Goal: Task Accomplishment & Management: Manage account settings

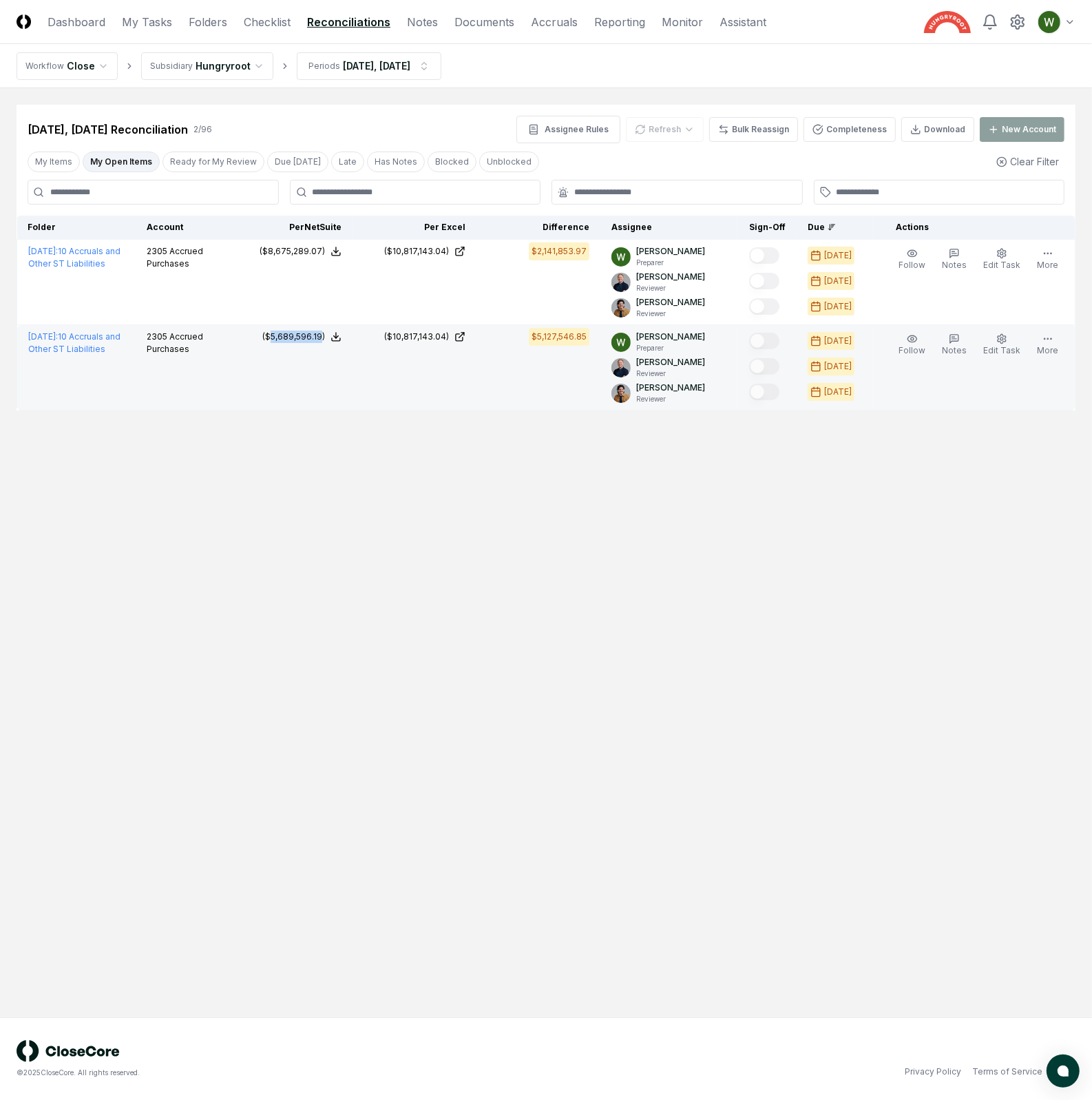
copy div "5,689,596.19"
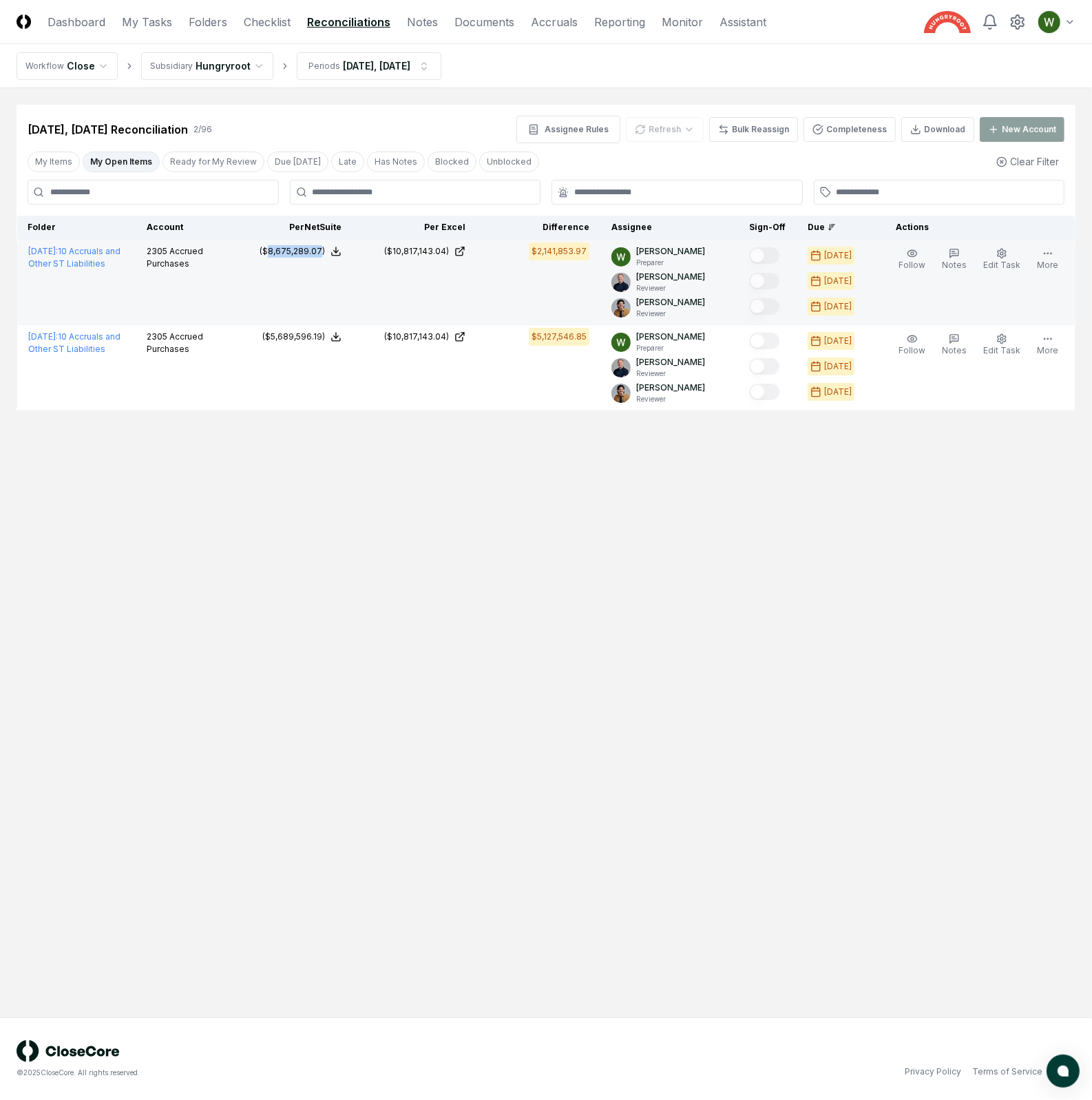
copy div "8,675,289.07"
click at [1074, 242] on td "Follow Notes Edit Task More" at bounding box center [975, 282] width 202 height 85
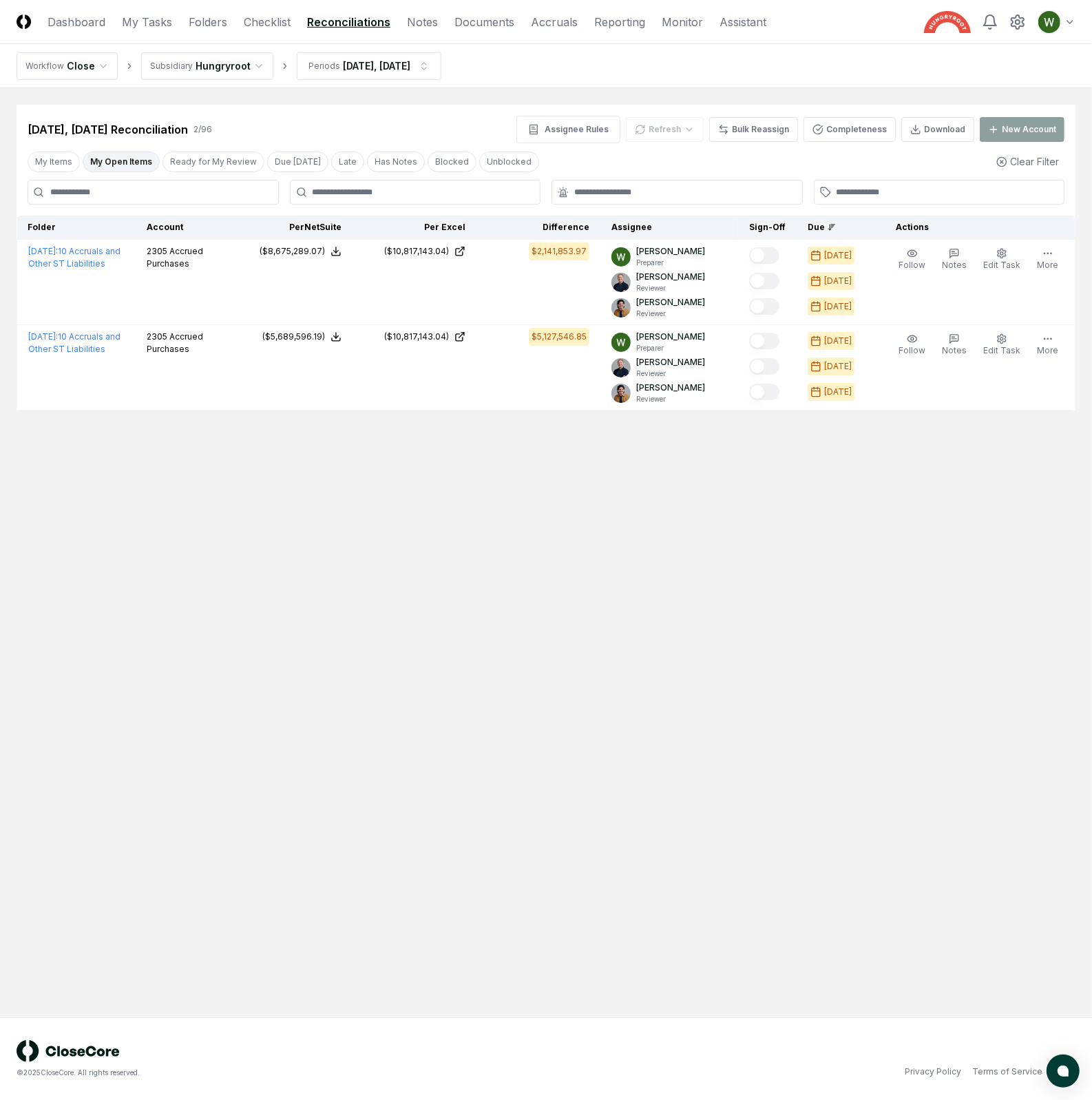
click at [654, 153] on div "My Items My Open Items Ready for My Review Due [DATE] Late Has Notes Blocked Un…" at bounding box center [546, 162] width 1059 height 26
click at [814, 153] on div "My Items My Open Items Ready for My Review Due [DATE] Late Has Notes Blocked Un…" at bounding box center [546, 162] width 1059 height 26
click at [667, 154] on div "My Items My Open Items Ready for My Review Due [DATE] Late Has Notes Blocked Un…" at bounding box center [546, 162] width 1059 height 26
click at [719, 448] on main "Cancel Reassign [DATE], [DATE] Reconciliation 2 / 96 Assignee Rules Refresh Bul…" at bounding box center [546, 552] width 1092 height 929
click at [607, 194] on input "text" at bounding box center [684, 192] width 220 height 12
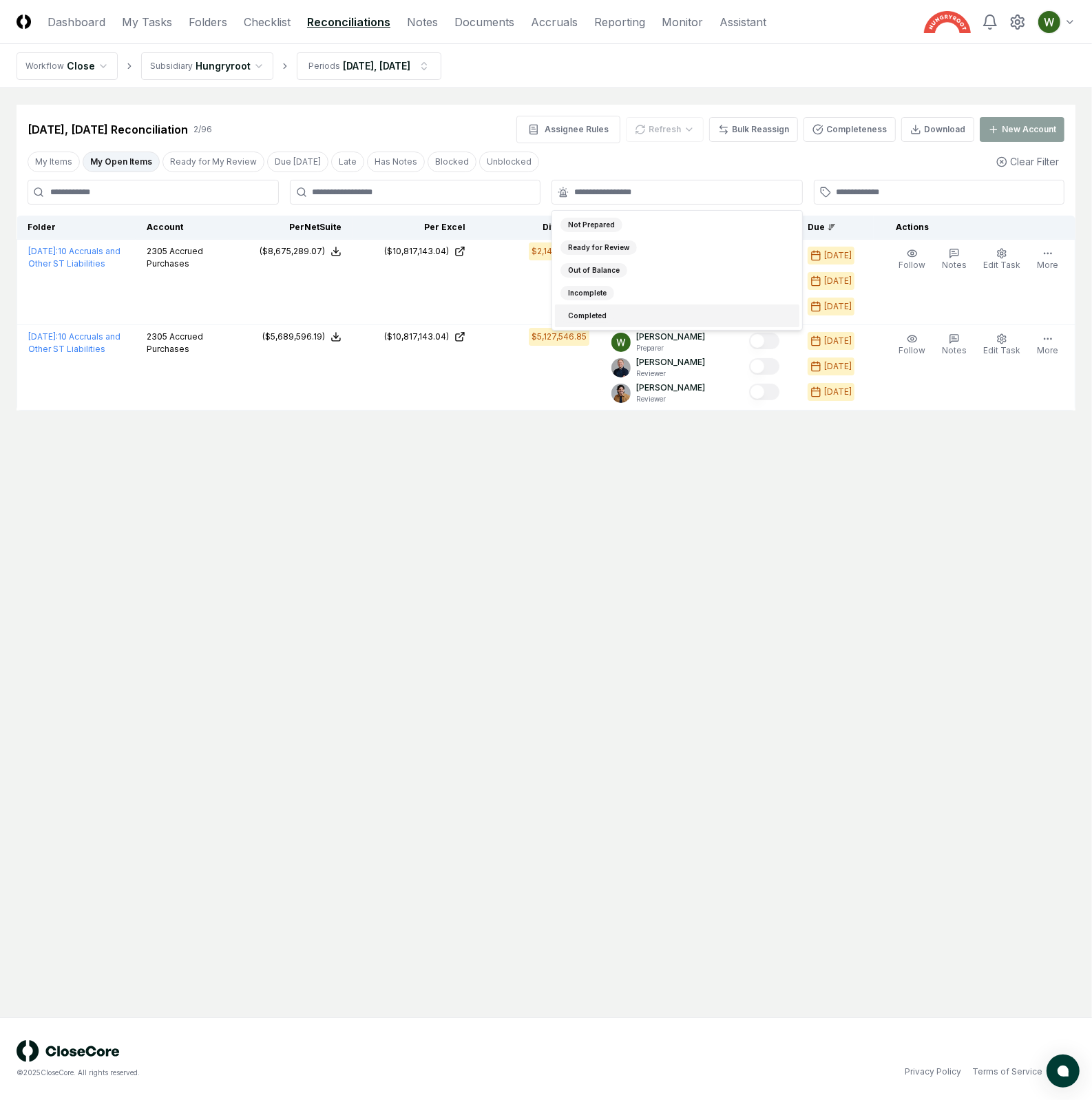
click at [560, 525] on main "Cancel Reassign [DATE], [DATE] Reconciliation 2 / 96 Assignee Rules Refresh Bul…" at bounding box center [546, 552] width 1092 height 929
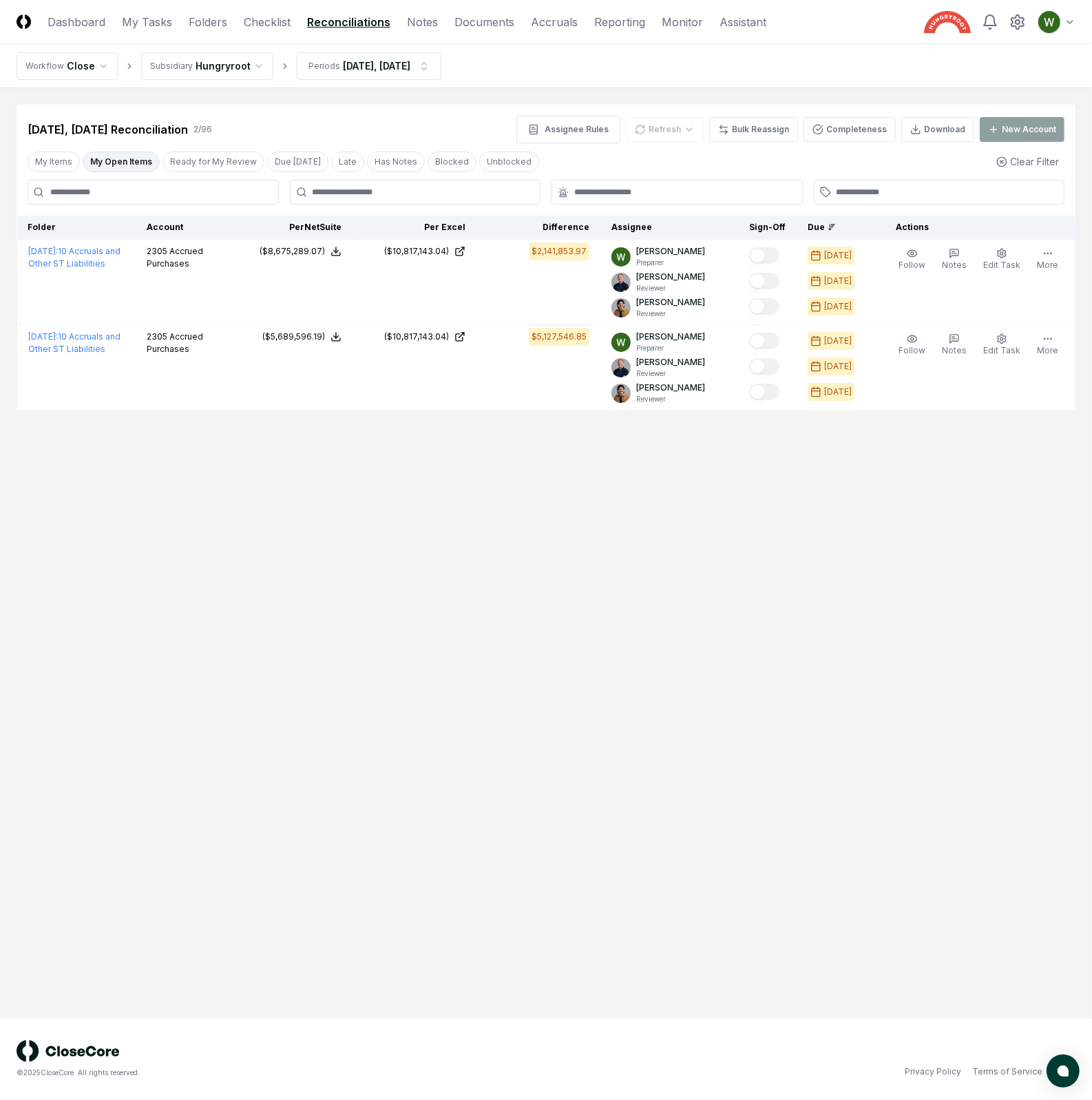
click at [121, 165] on button "My Open Items" at bounding box center [121, 162] width 77 height 21
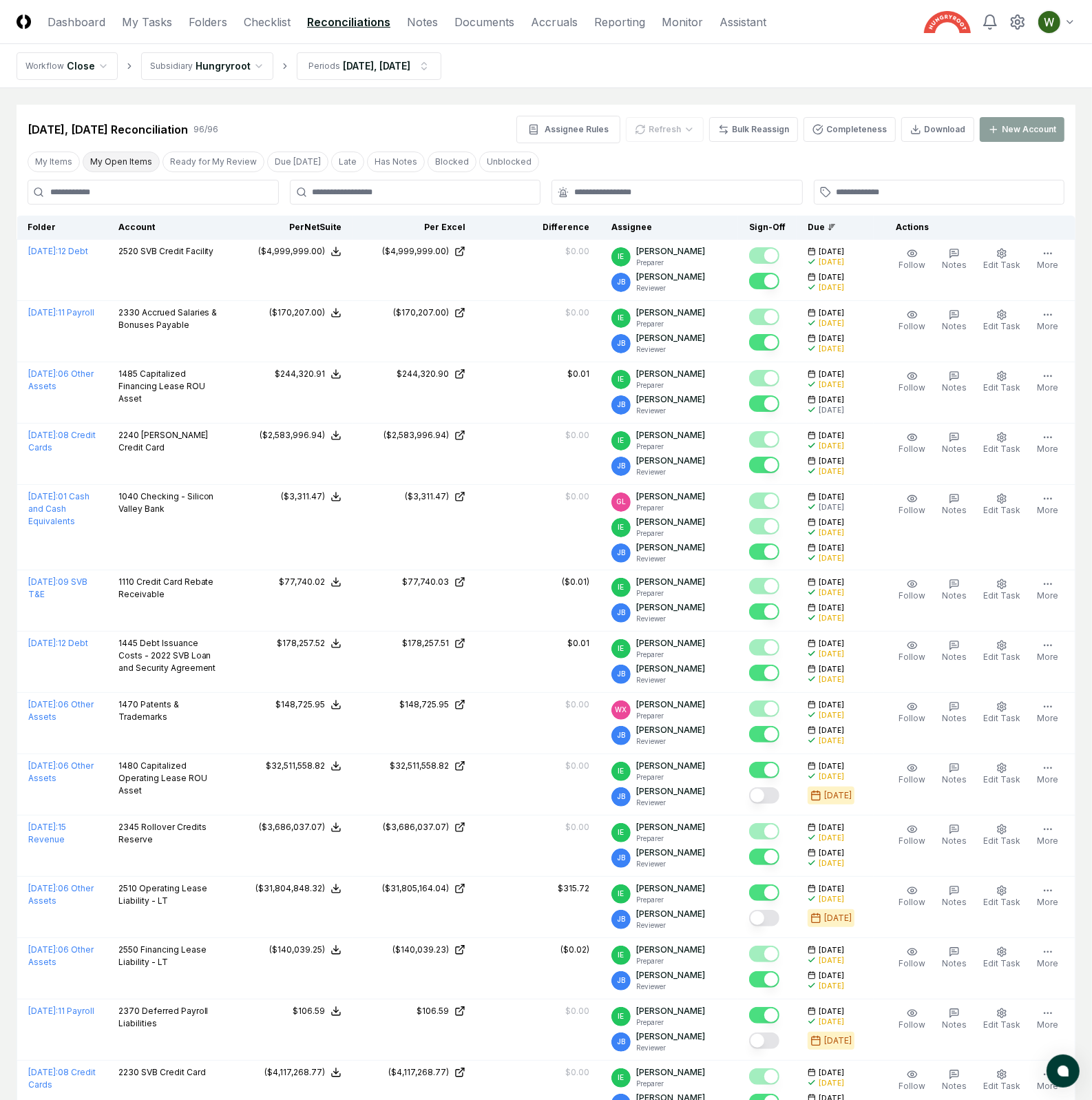
click at [121, 165] on button "My Open Items" at bounding box center [121, 162] width 77 height 21
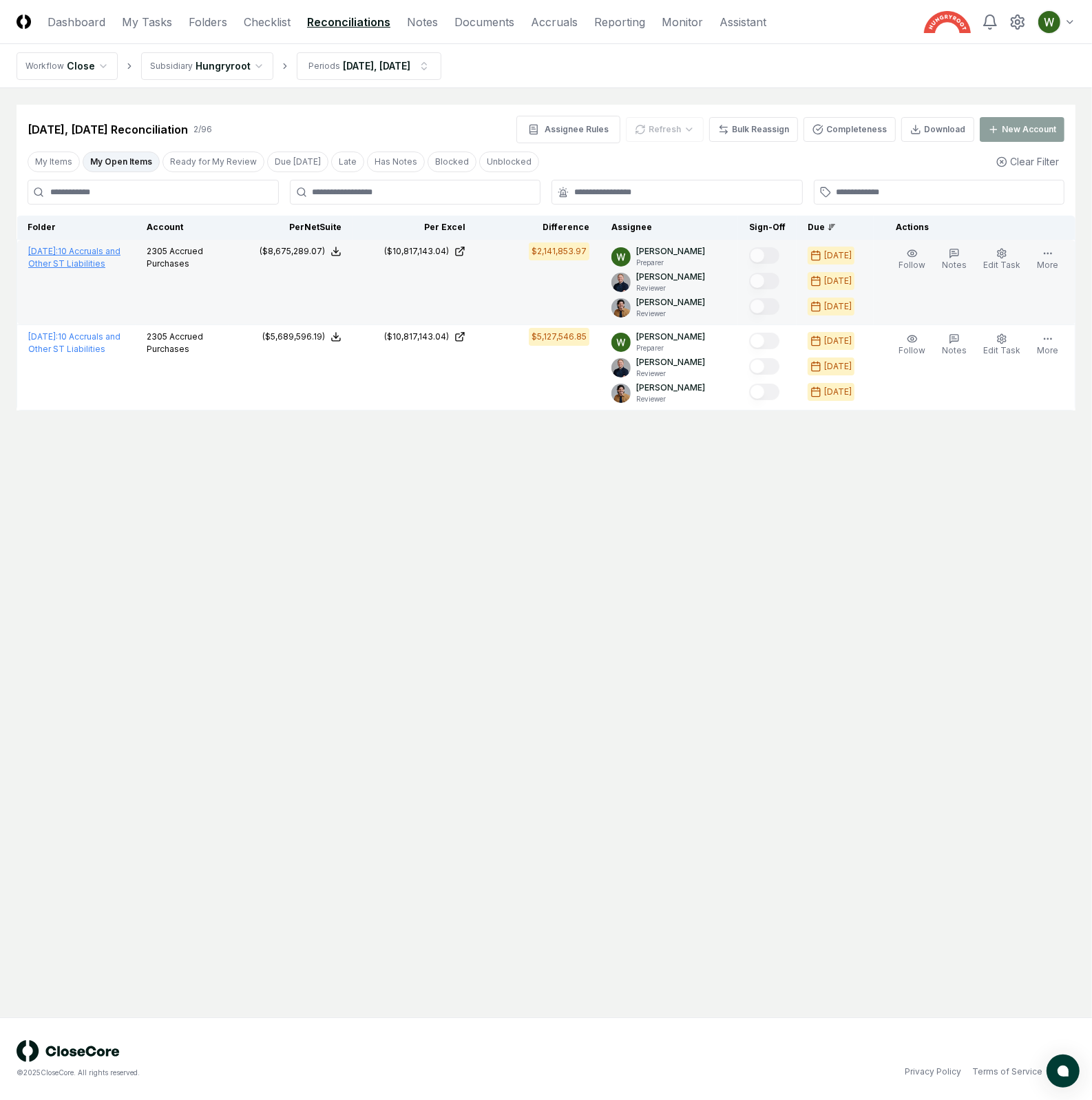
click at [78, 254] on link "[DATE] : 10 Accruals and Other ST Liabilities" at bounding box center [74, 257] width 93 height 23
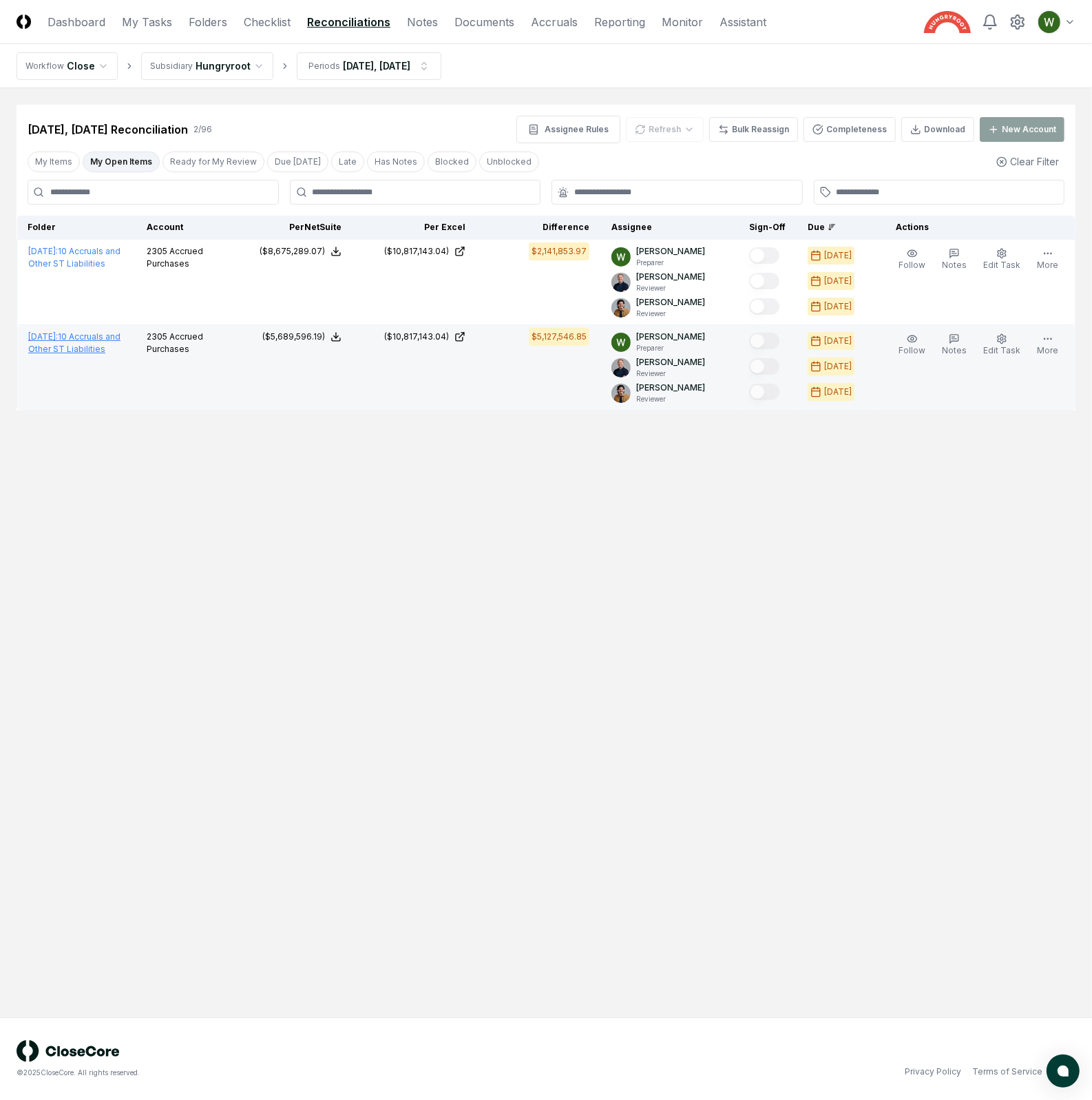
click at [82, 347] on link "[DATE] : 10 Accruals and Other ST Liabilities" at bounding box center [74, 342] width 93 height 23
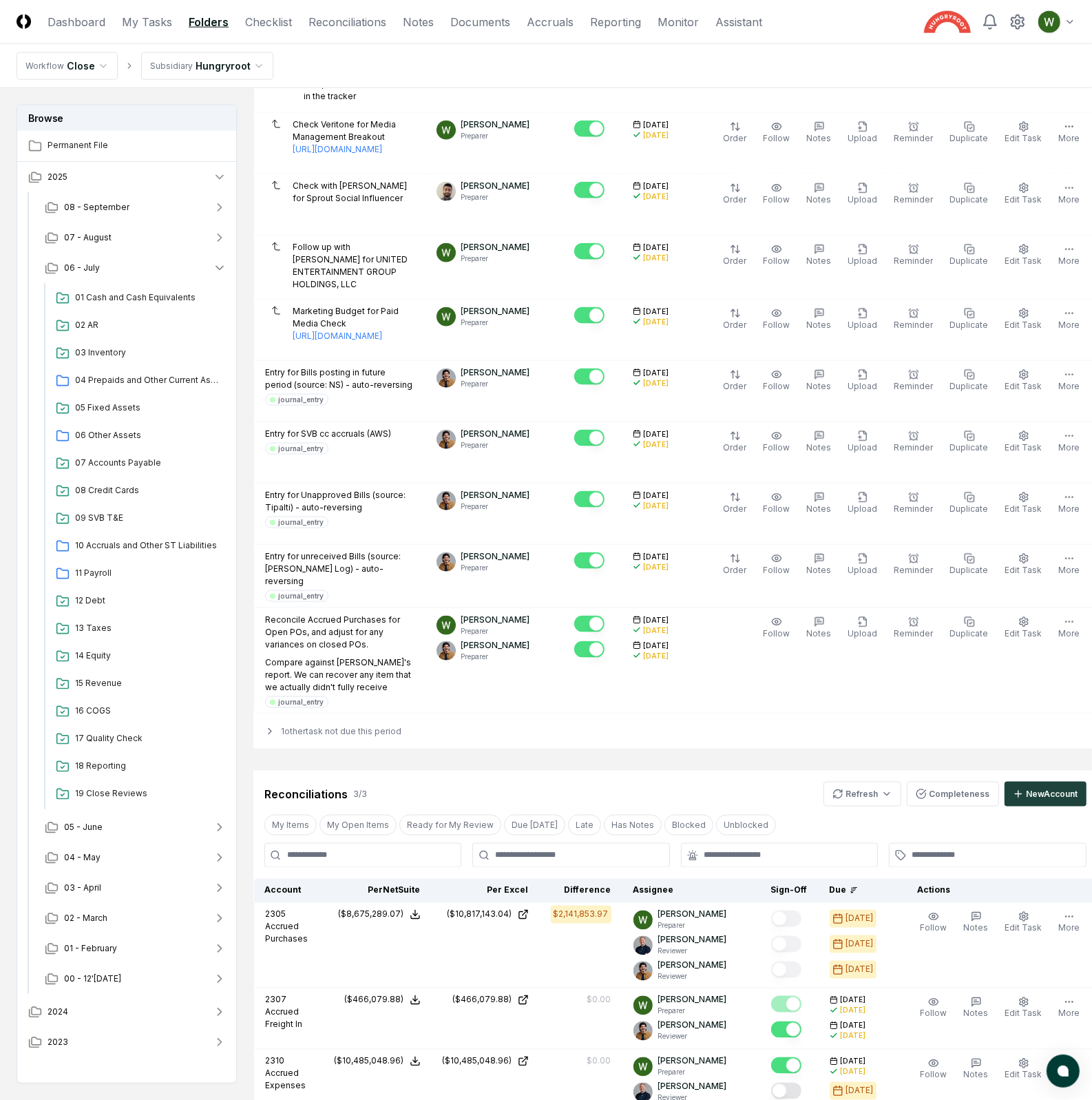
scroll to position [1651, 0]
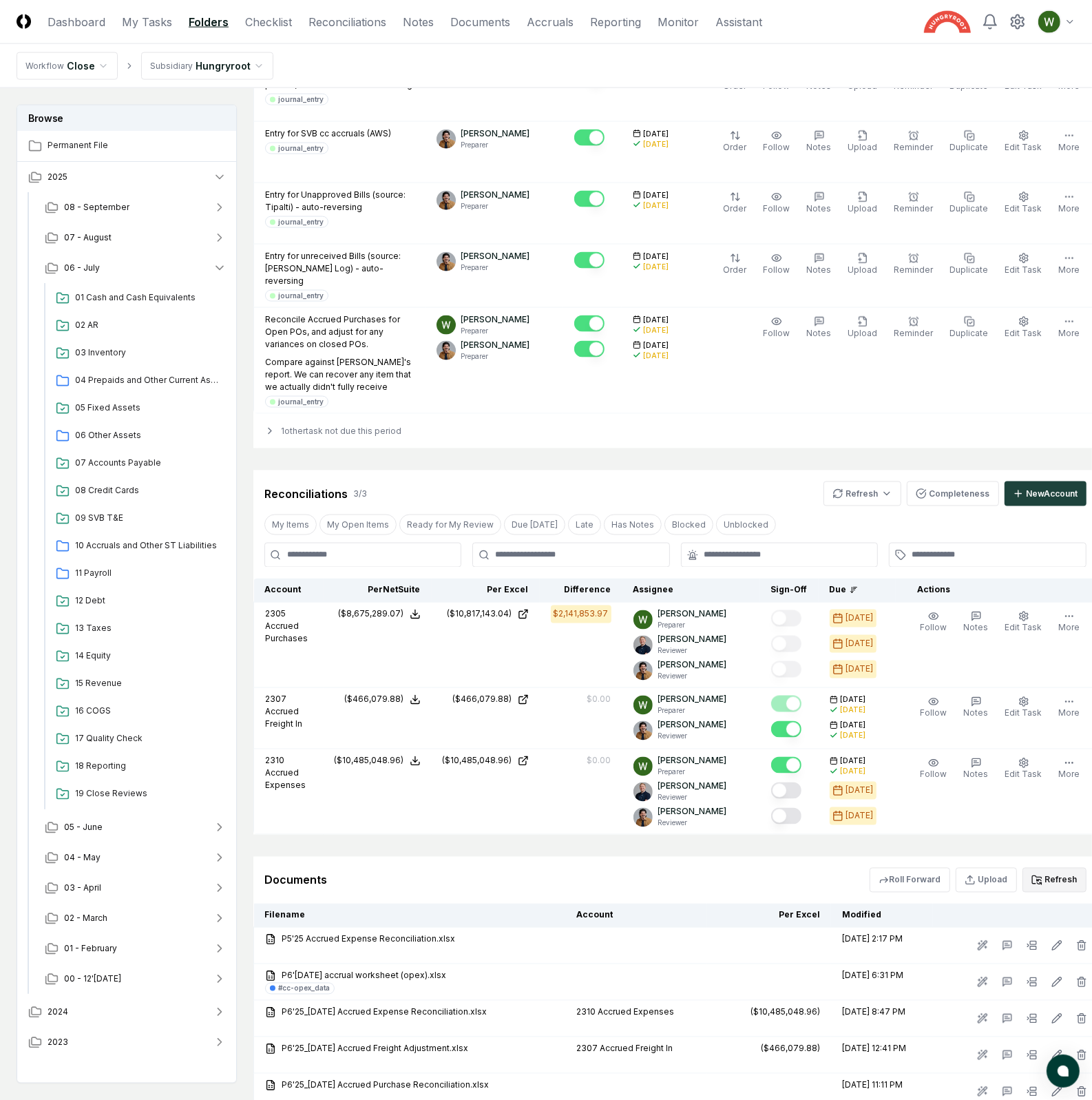
click at [1049, 868] on button "Refresh" at bounding box center [1055, 880] width 64 height 25
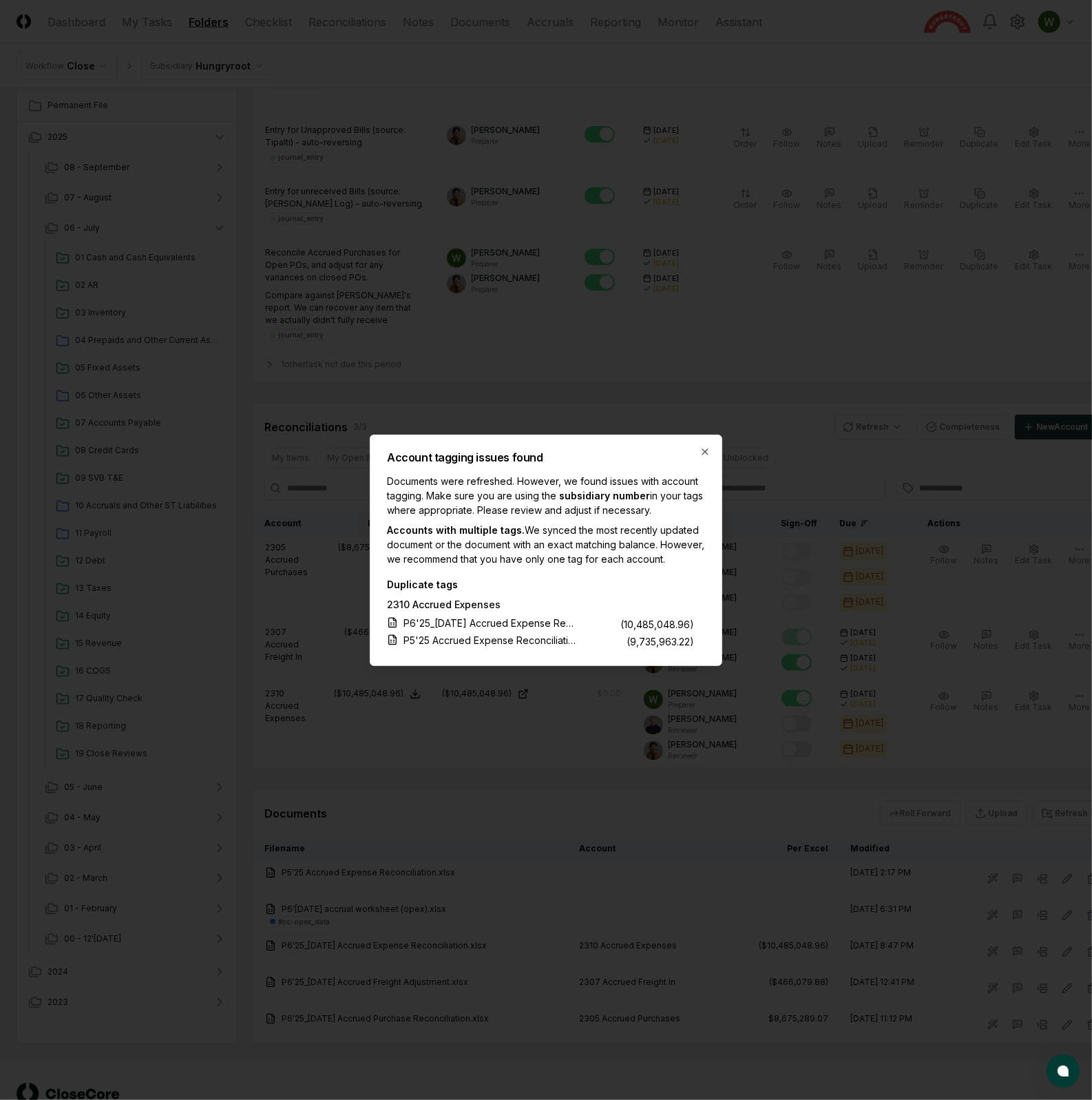
click at [716, 447] on div "Account tagging issues found Documents were refreshed. However, we found issues…" at bounding box center [546, 550] width 352 height 231
click at [711, 447] on div "Account tagging issues found Documents were refreshed. However, we found issues…" at bounding box center [546, 550] width 352 height 231
click at [707, 449] on icon "button" at bounding box center [706, 452] width 6 height 6
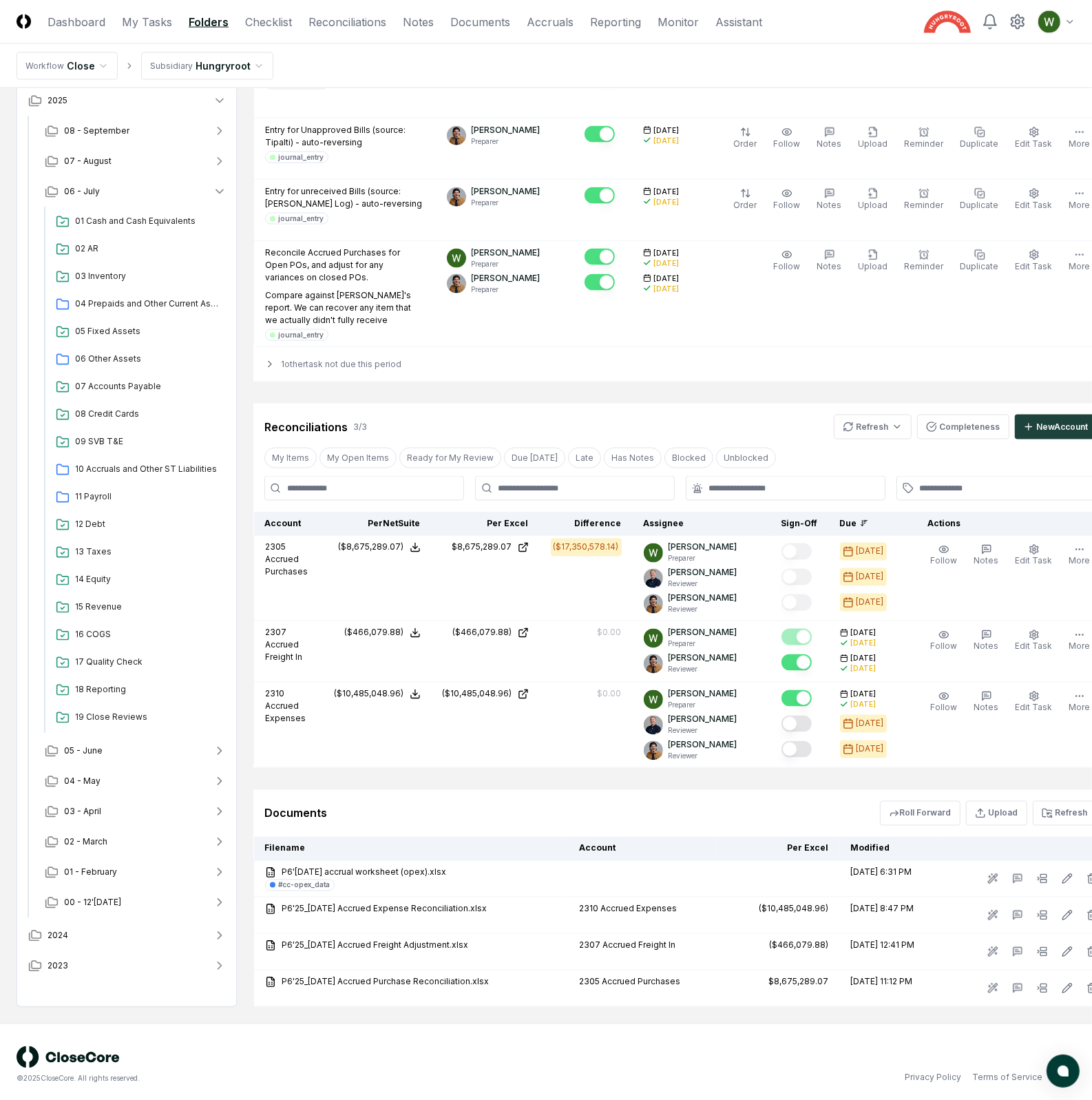
scroll to position [1615, 0]
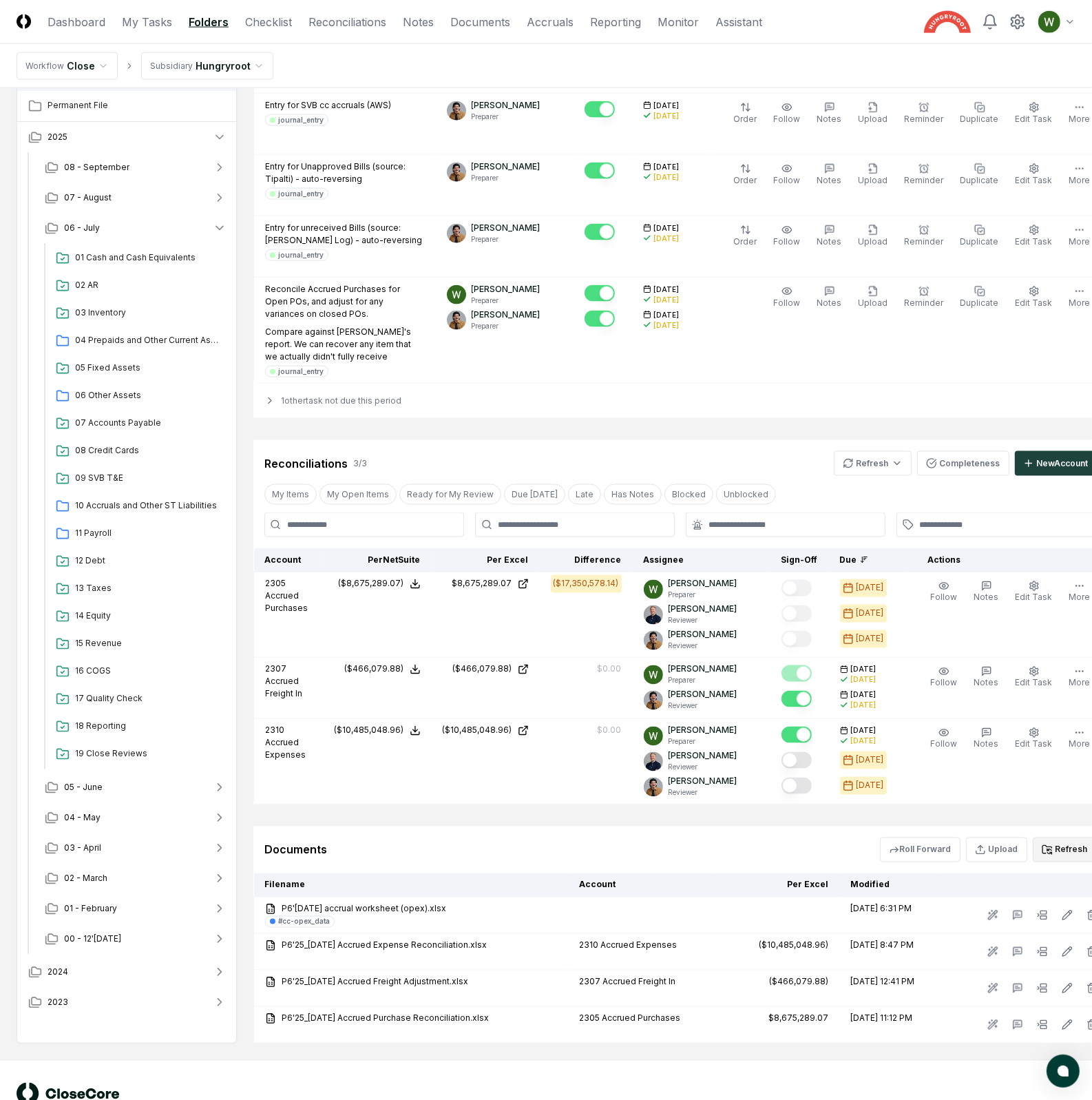
click at [1047, 837] on button "Refresh" at bounding box center [1065, 850] width 64 height 25
click at [1042, 844] on icon at bounding box center [1047, 850] width 11 height 11
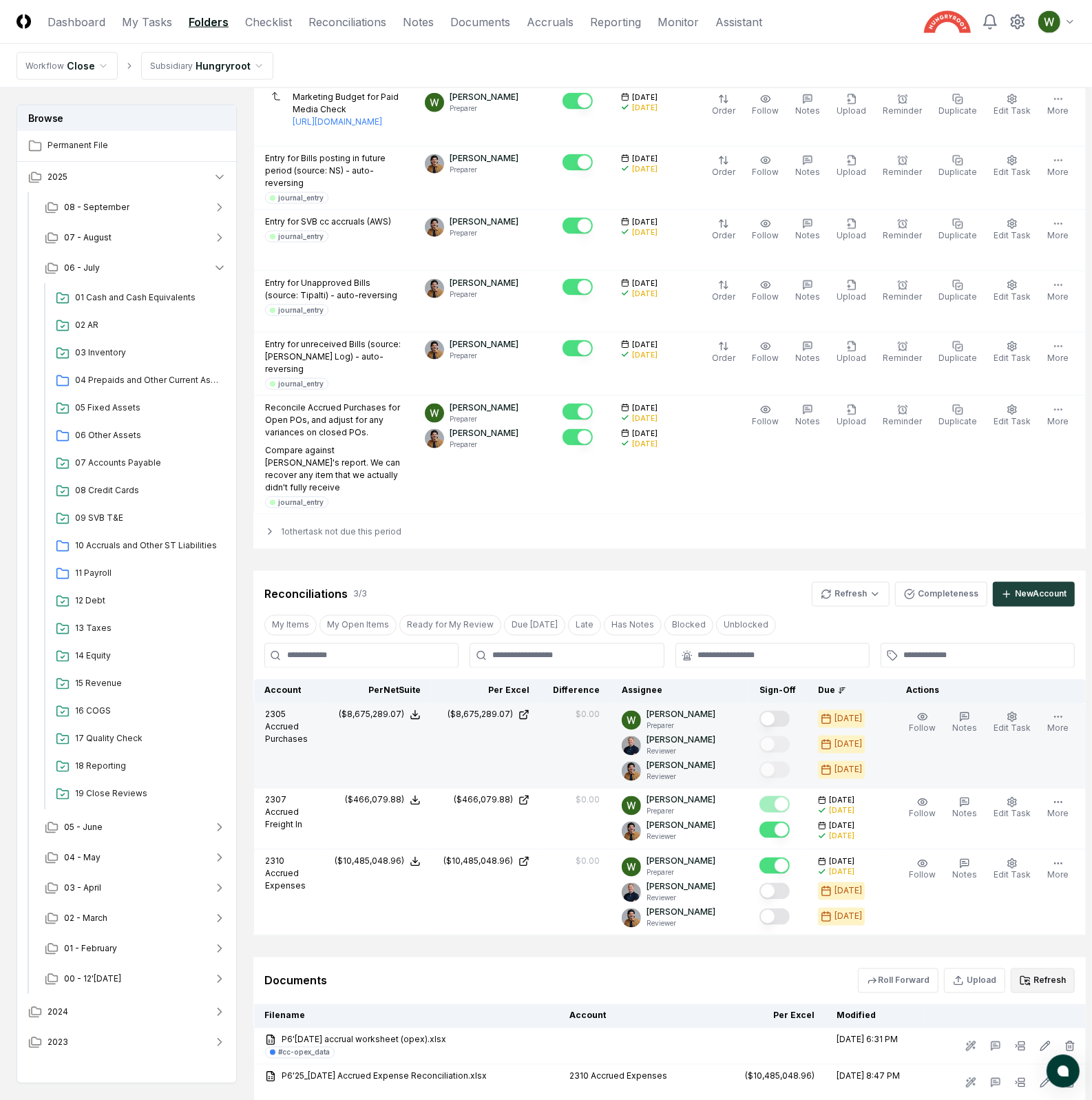
click at [790, 711] on button "Mark complete" at bounding box center [774, 719] width 30 height 17
click at [98, 18] on link "Dashboard" at bounding box center [76, 22] width 58 height 17
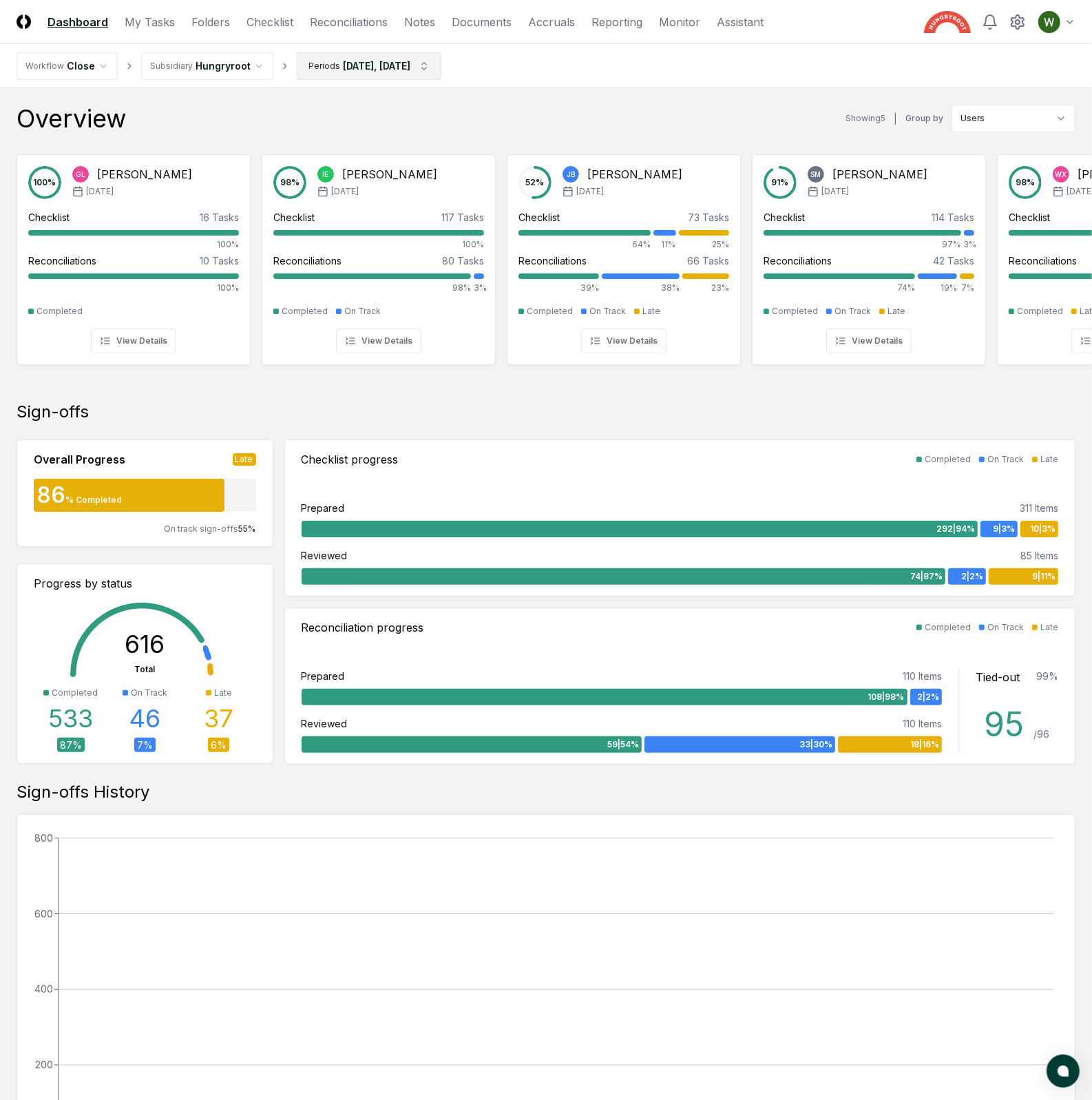
click at [375, 73] on html "CloseCore Dashboard My Tasks Folders Checklist Reconciliations Notes Documents …" at bounding box center [546, 833] width 1092 height 1665
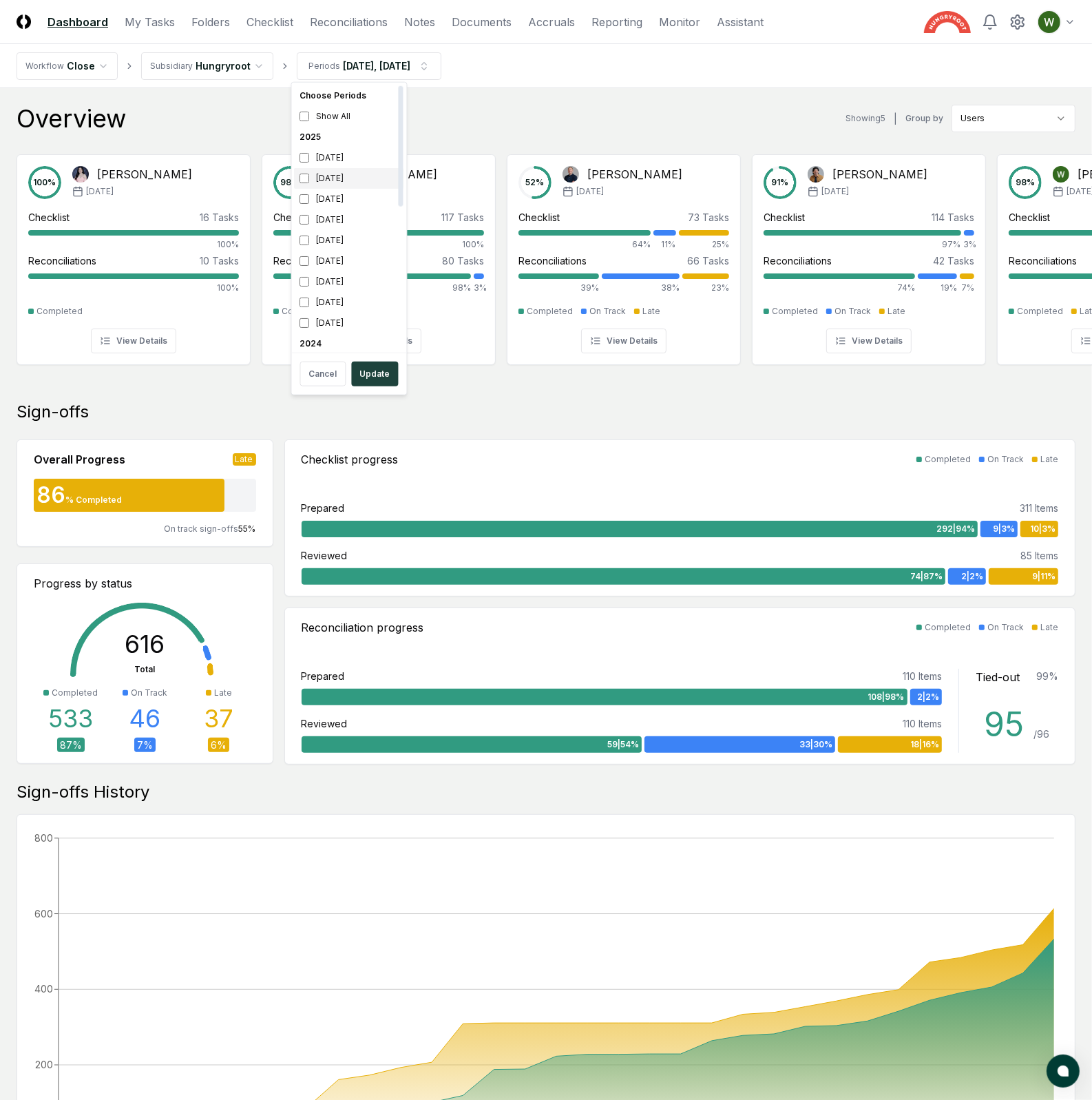
click at [335, 180] on div "[DATE]" at bounding box center [349, 178] width 109 height 21
click at [335, 203] on div "[DATE]" at bounding box center [349, 199] width 109 height 21
click at [364, 379] on button "Update" at bounding box center [375, 374] width 47 height 25
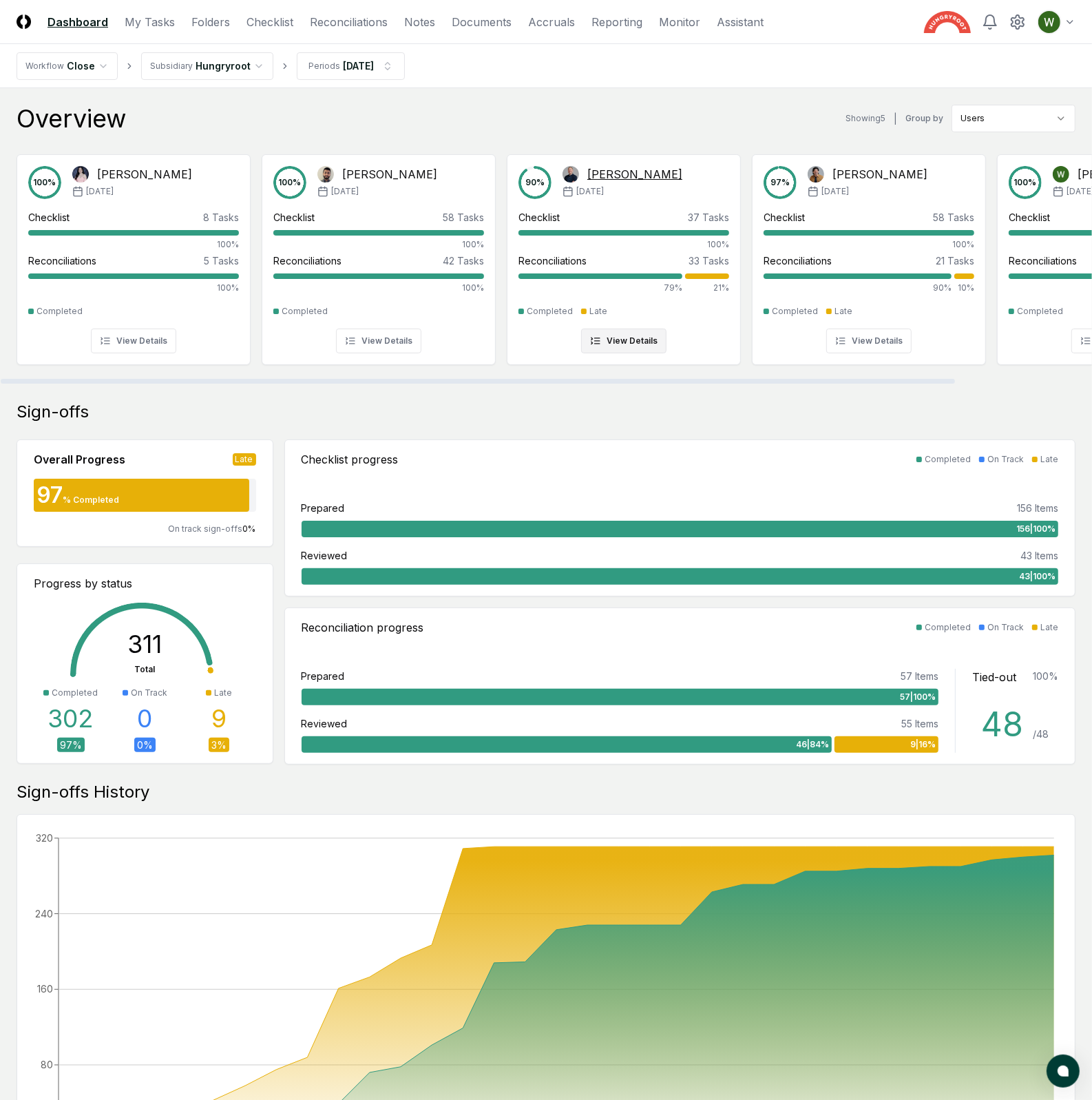
scroll to position [0, 156]
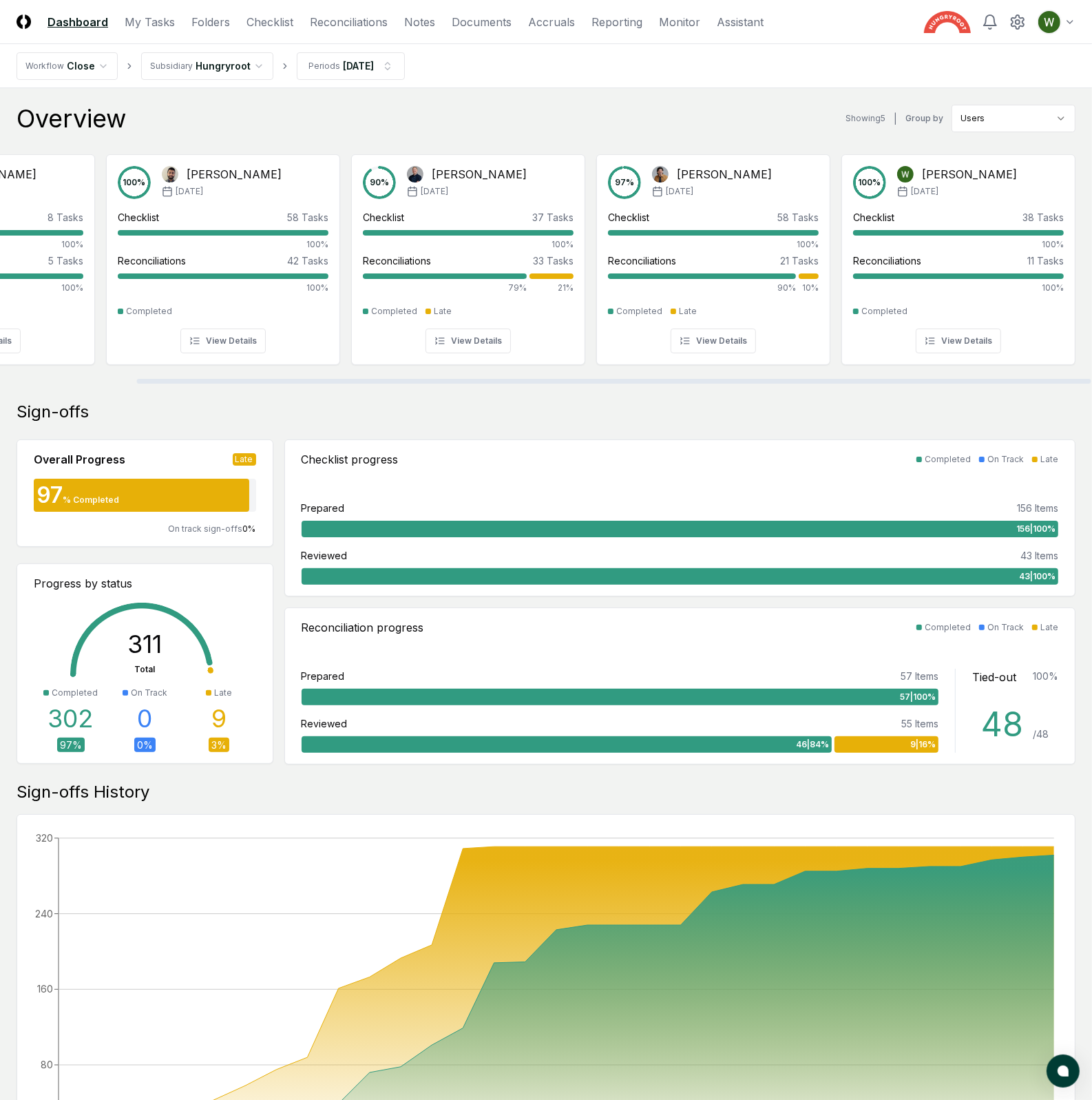
click at [339, 81] on nav "Workflow Close Subsidiary Hungryroot Periods Jul 2025" at bounding box center [546, 66] width 1092 height 44
click at [355, 67] on html "CloseCore Dashboard My Tasks Folders Checklist Reconciliations Notes Documents …" at bounding box center [546, 833] width 1092 height 1665
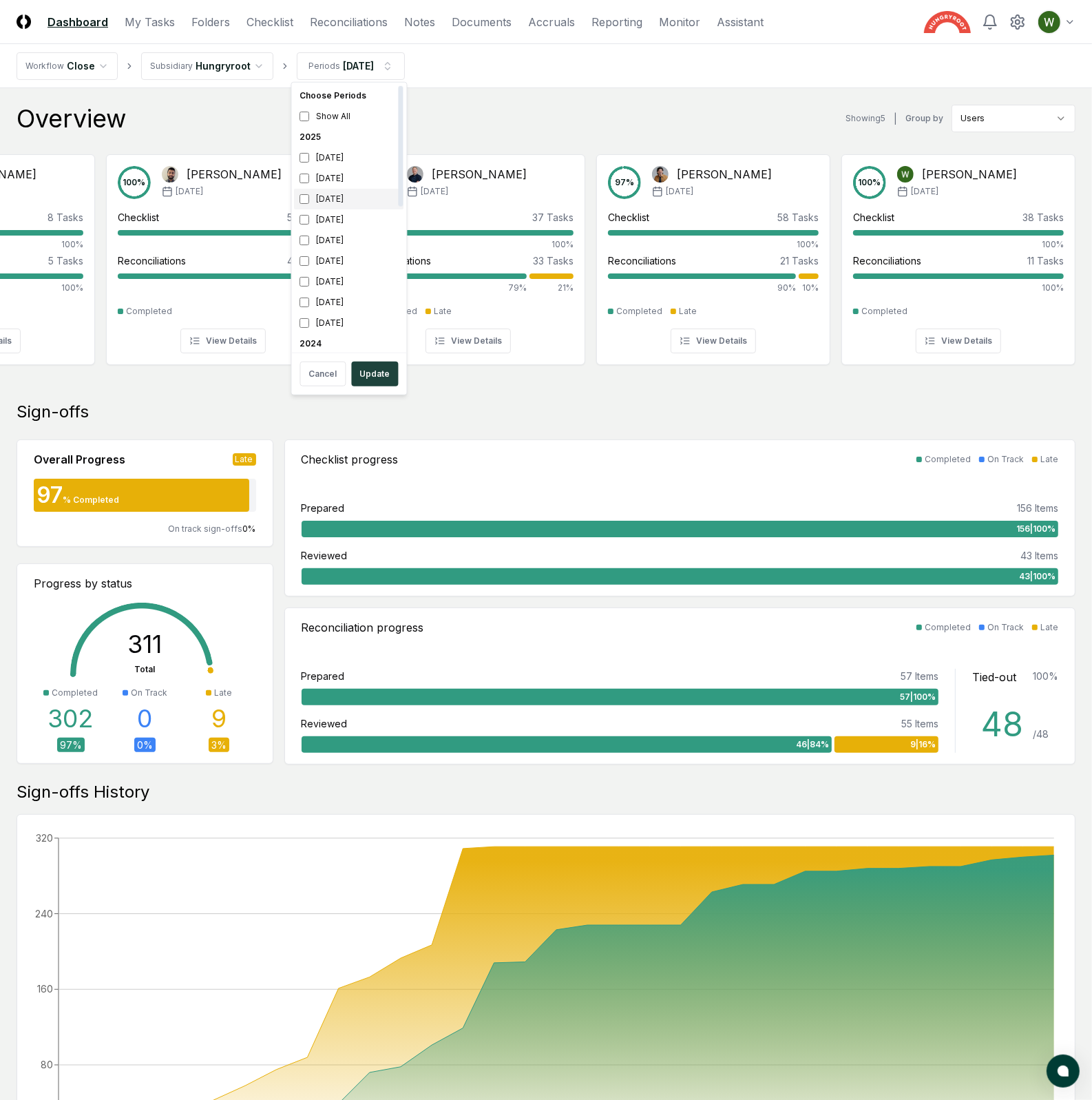
click at [341, 203] on div "[DATE]" at bounding box center [349, 199] width 109 height 21
click at [341, 176] on div "[DATE]" at bounding box center [349, 178] width 109 height 21
click at [374, 367] on button "Update" at bounding box center [375, 374] width 47 height 25
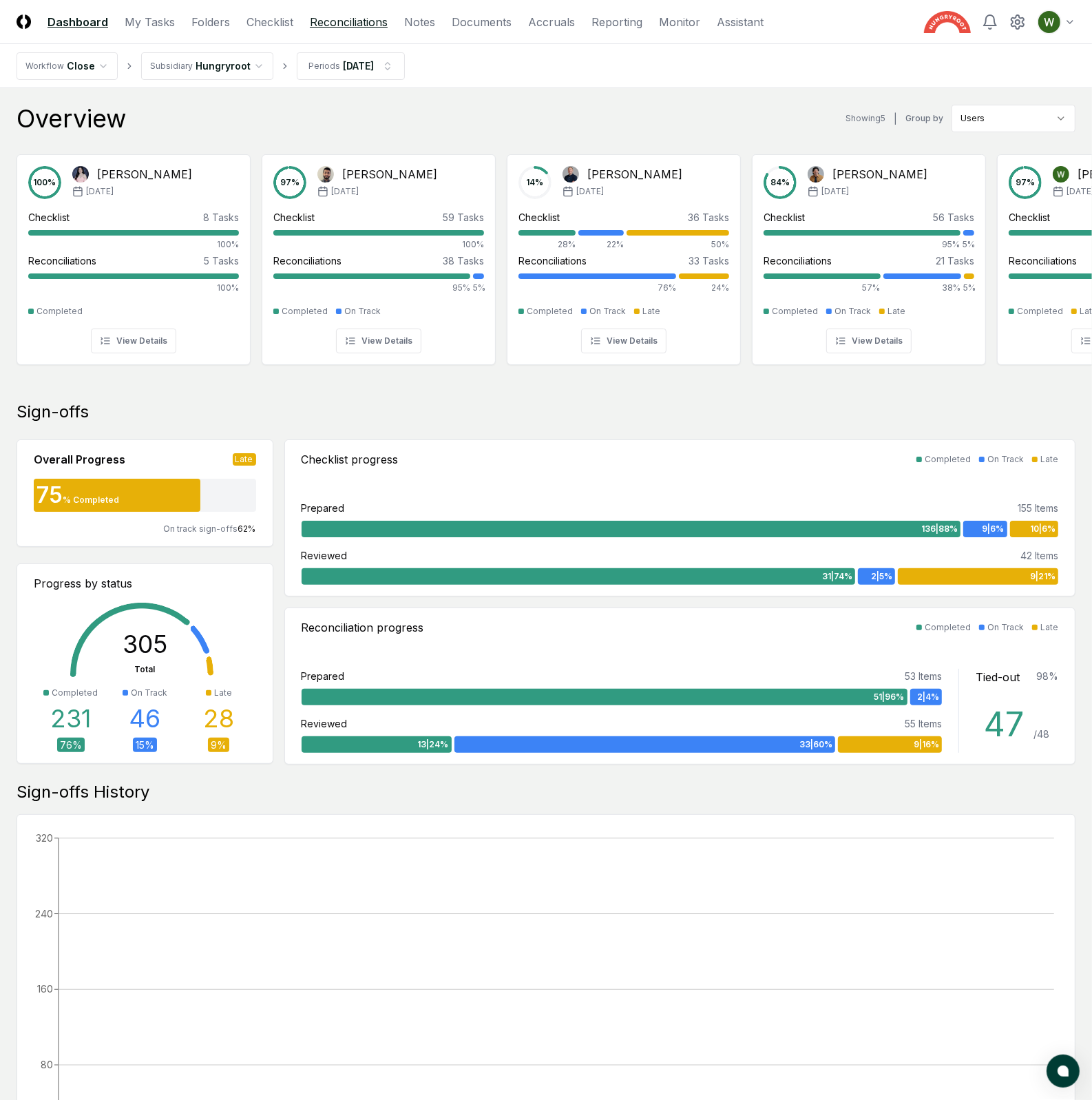
click at [322, 25] on link "Reconciliations" at bounding box center [349, 22] width 78 height 17
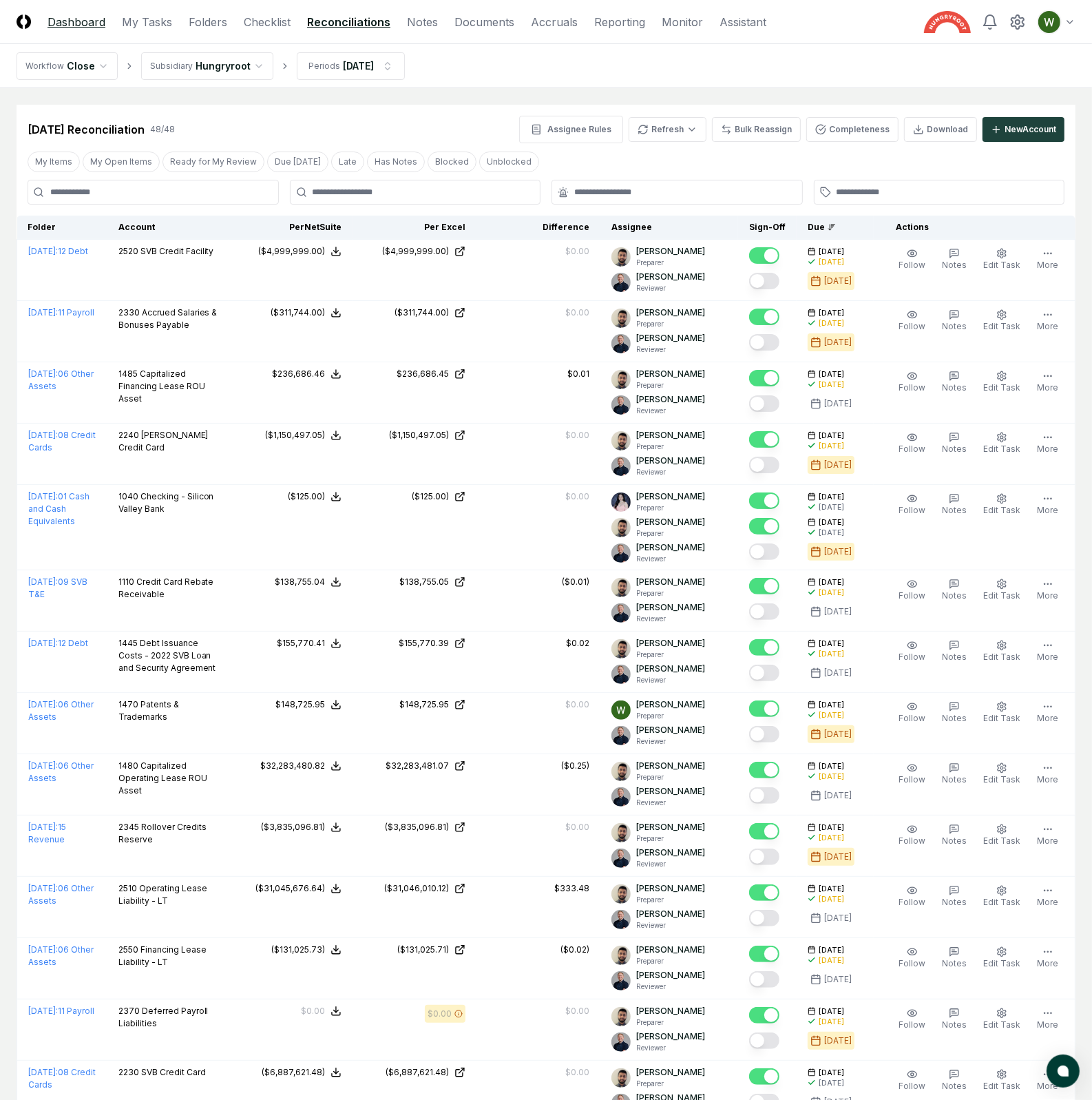
click at [75, 20] on link "Dashboard" at bounding box center [76, 22] width 58 height 17
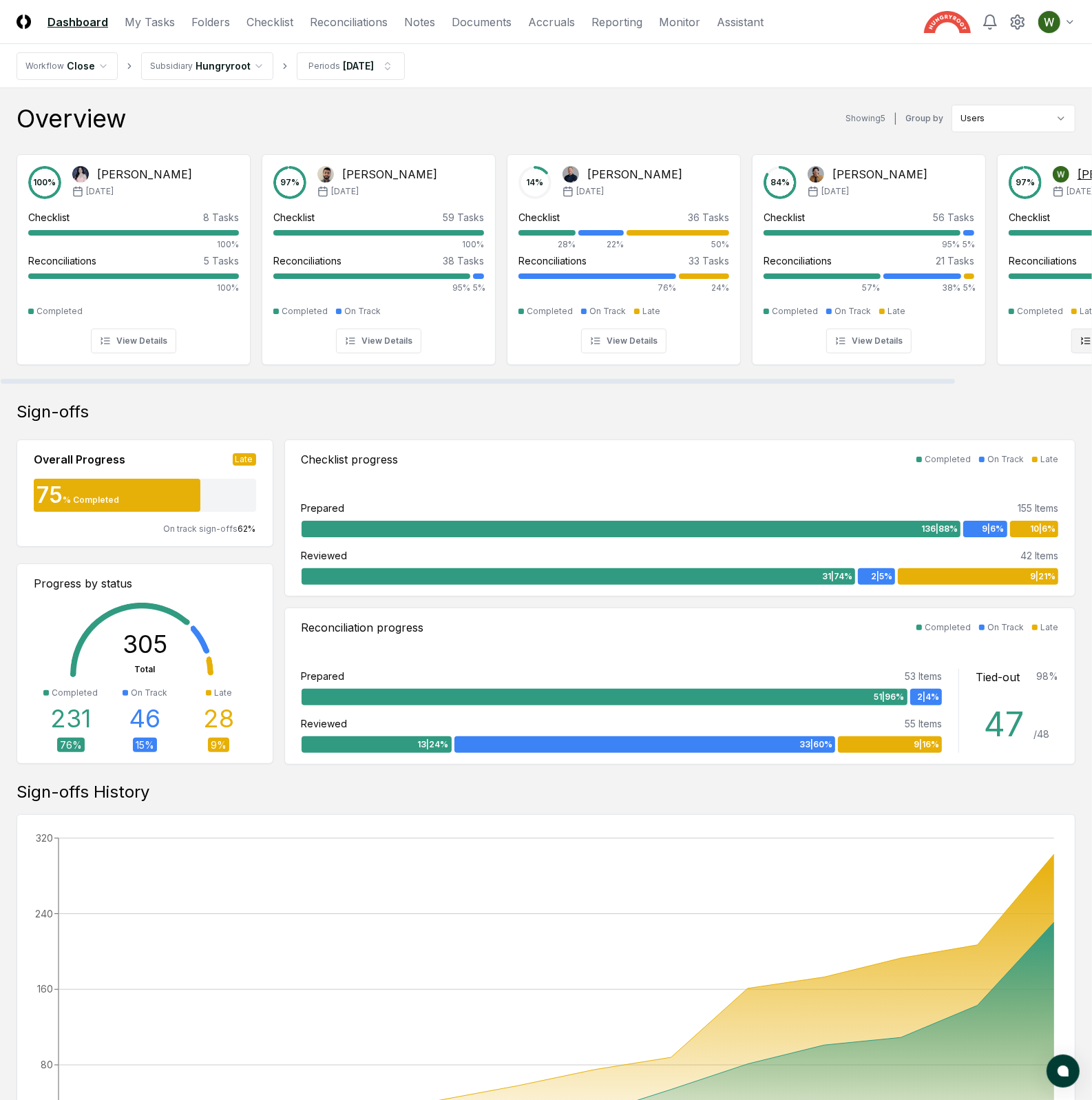
scroll to position [0, 156]
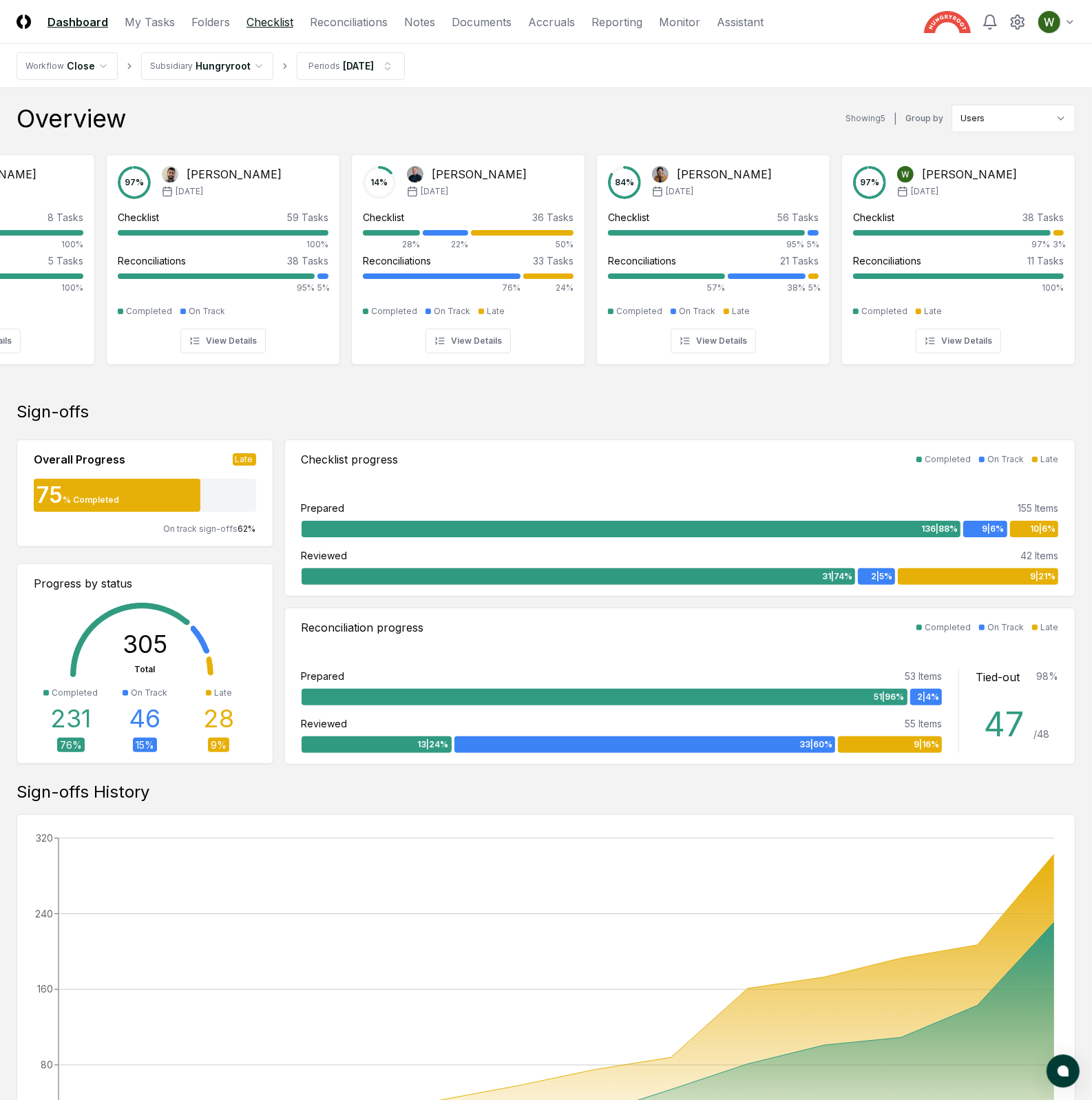
click at [264, 23] on link "Checklist" at bounding box center [270, 22] width 47 height 17
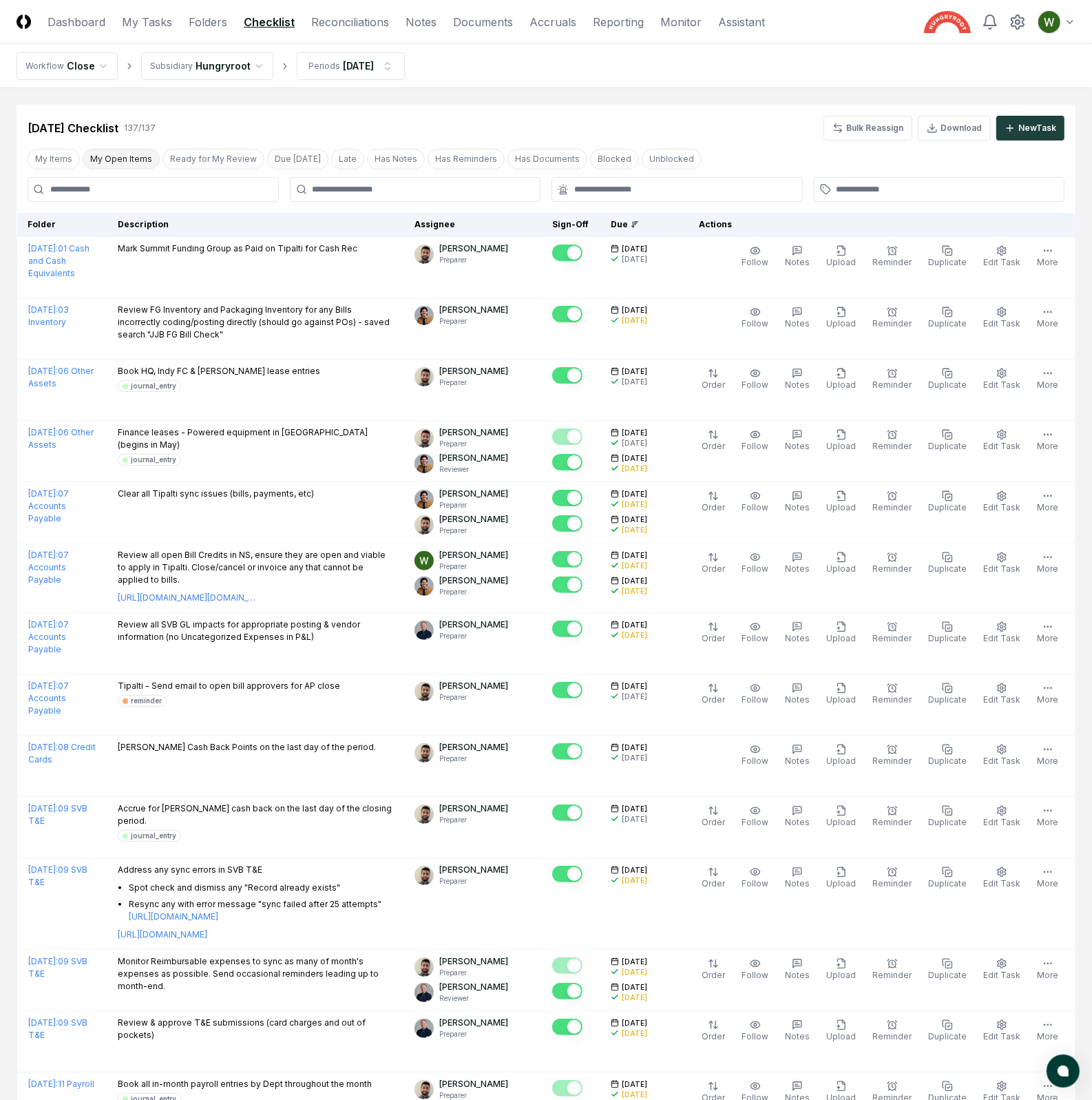
click at [129, 158] on button "My Open Items" at bounding box center [121, 159] width 77 height 21
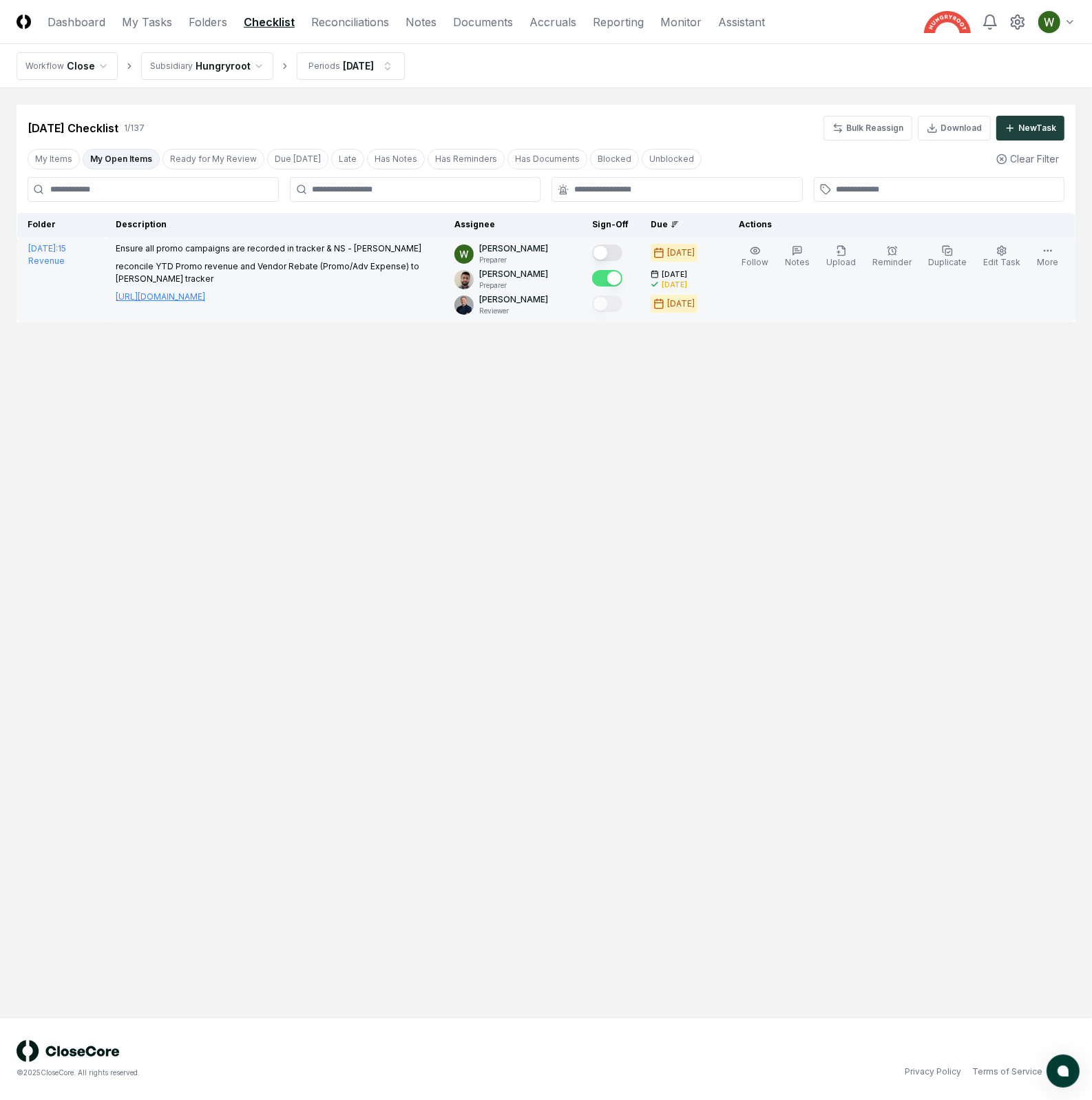
click at [193, 299] on link "https://docs.google.com/spreadsheets/d/1p-2S6u0is2D1-8MVUF8jVohhBDcSk0_qdo0mET1…" at bounding box center [161, 297] width 90 height 12
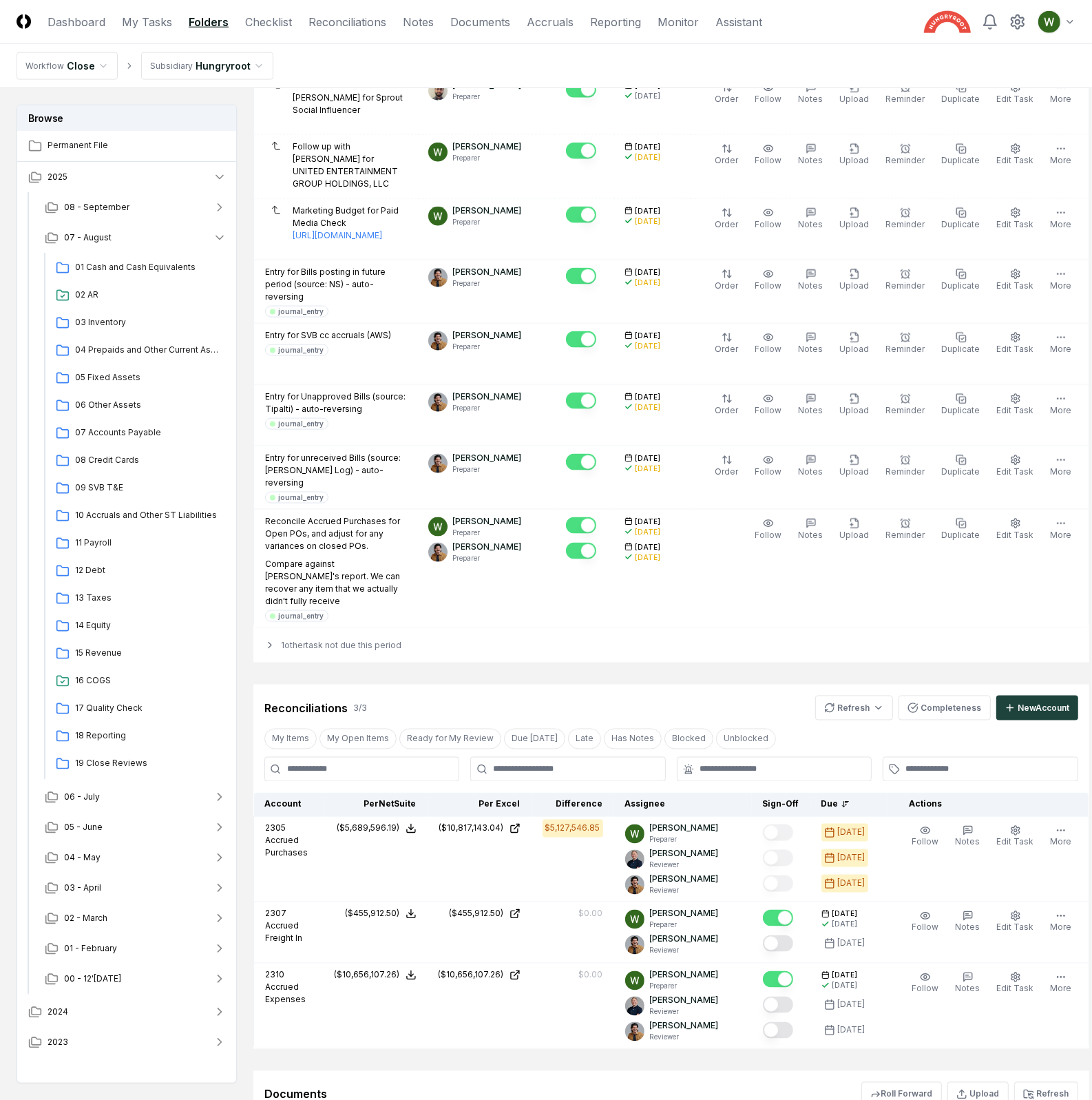
scroll to position [1615, 0]
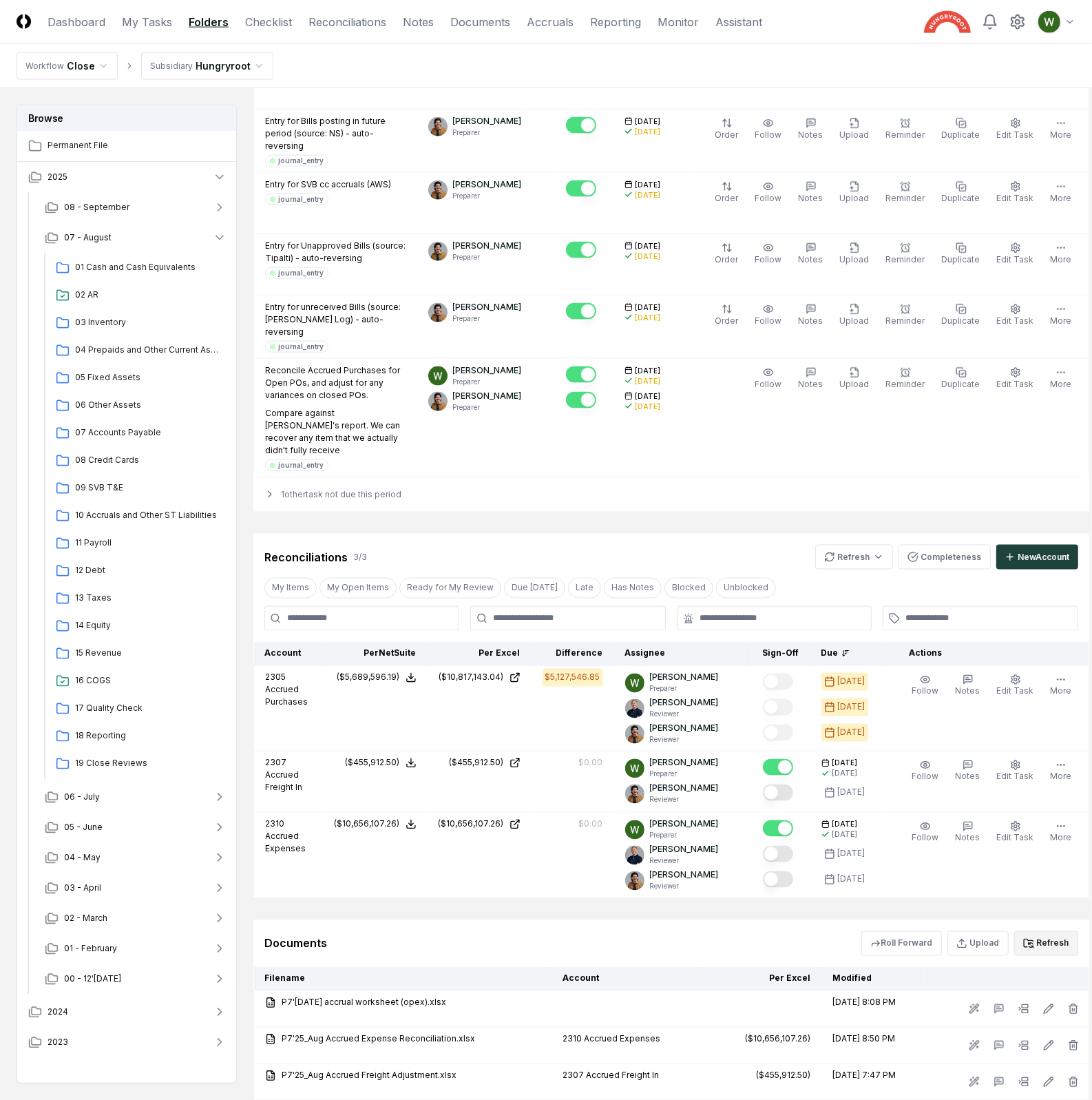
click at [1062, 931] on button "Refresh" at bounding box center [1046, 944] width 64 height 25
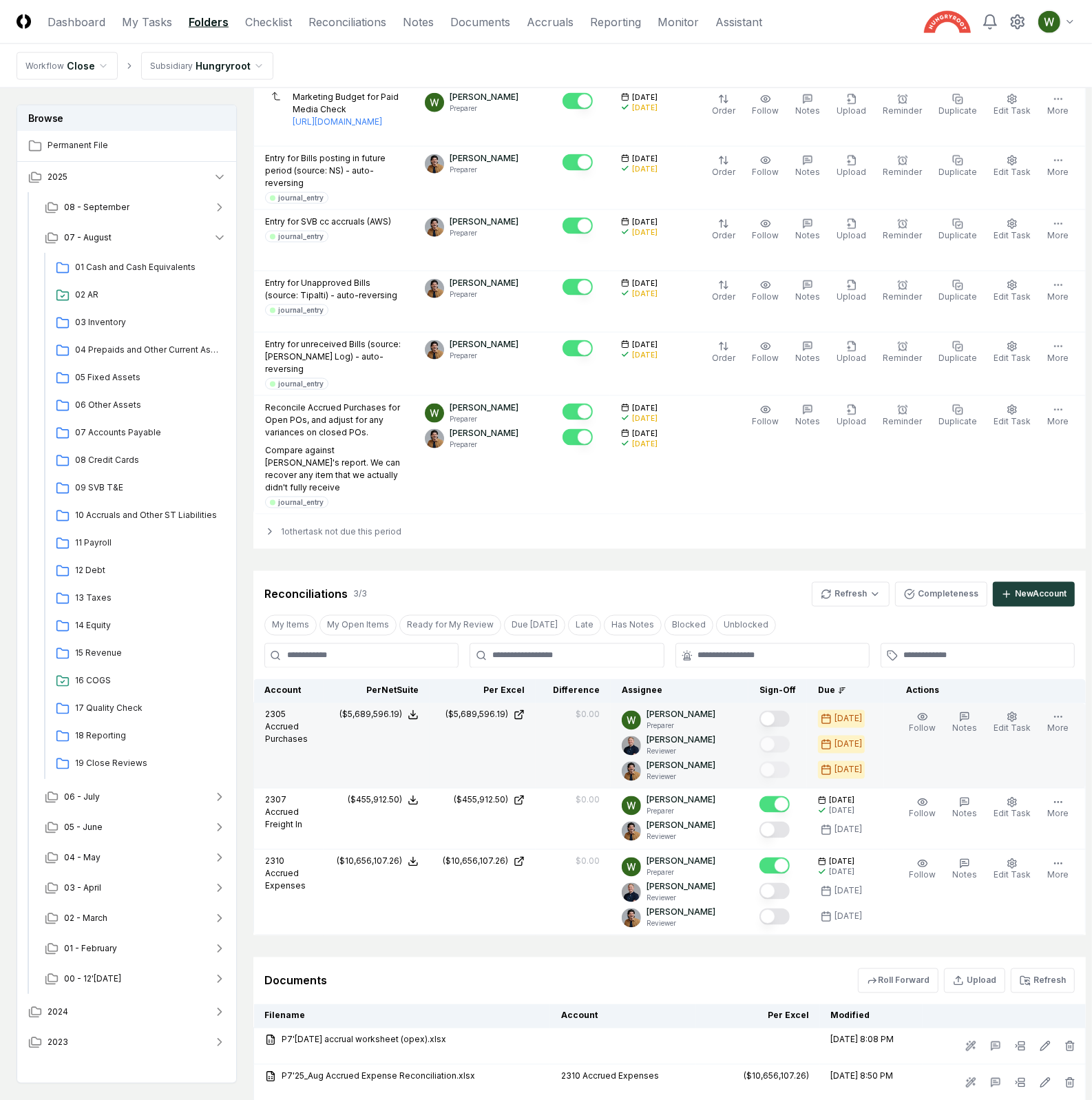
click at [790, 711] on button "Mark complete" at bounding box center [774, 719] width 30 height 17
